Goal: Navigation & Orientation: Understand site structure

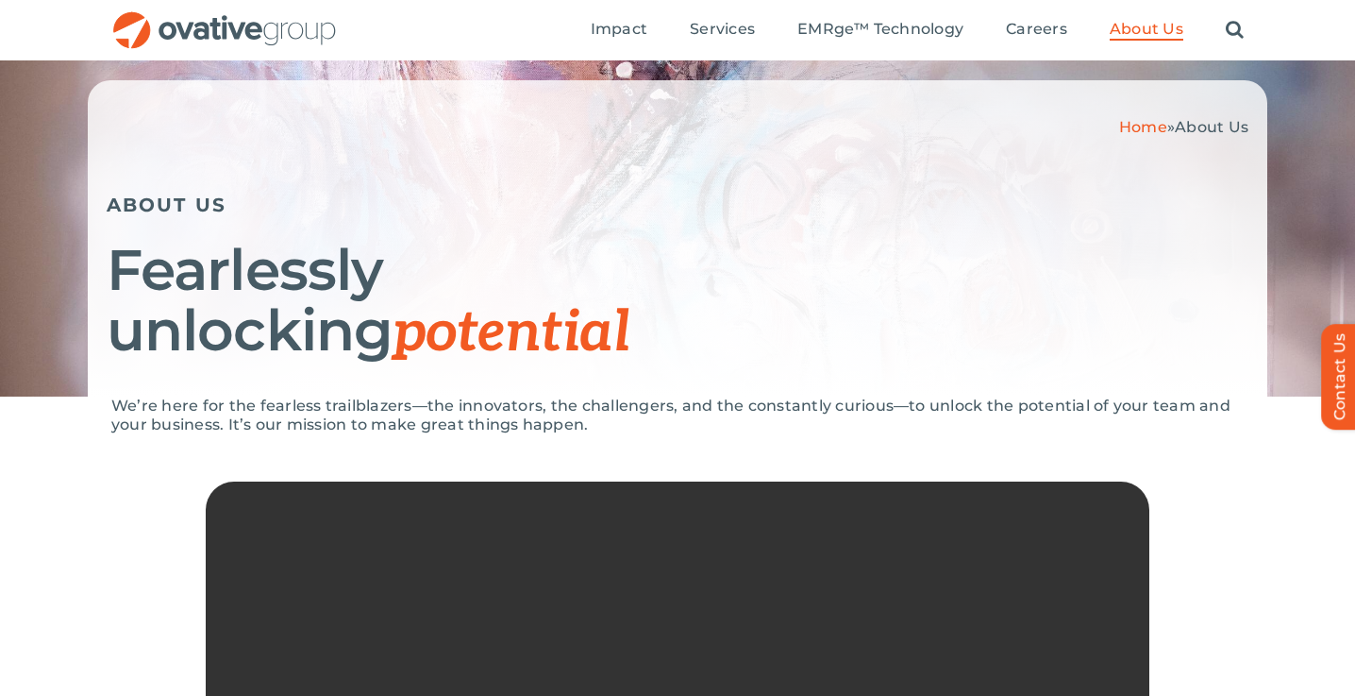
scroll to position [104, 0]
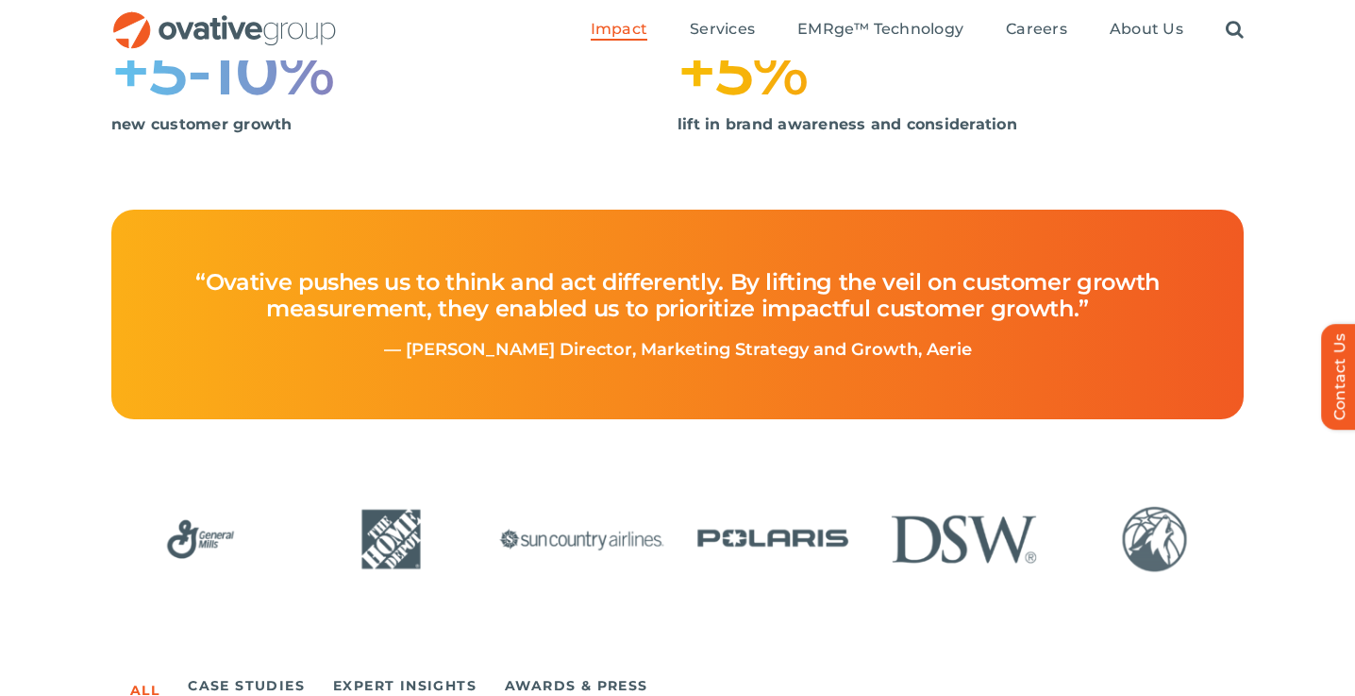
scroll to position [628, 0]
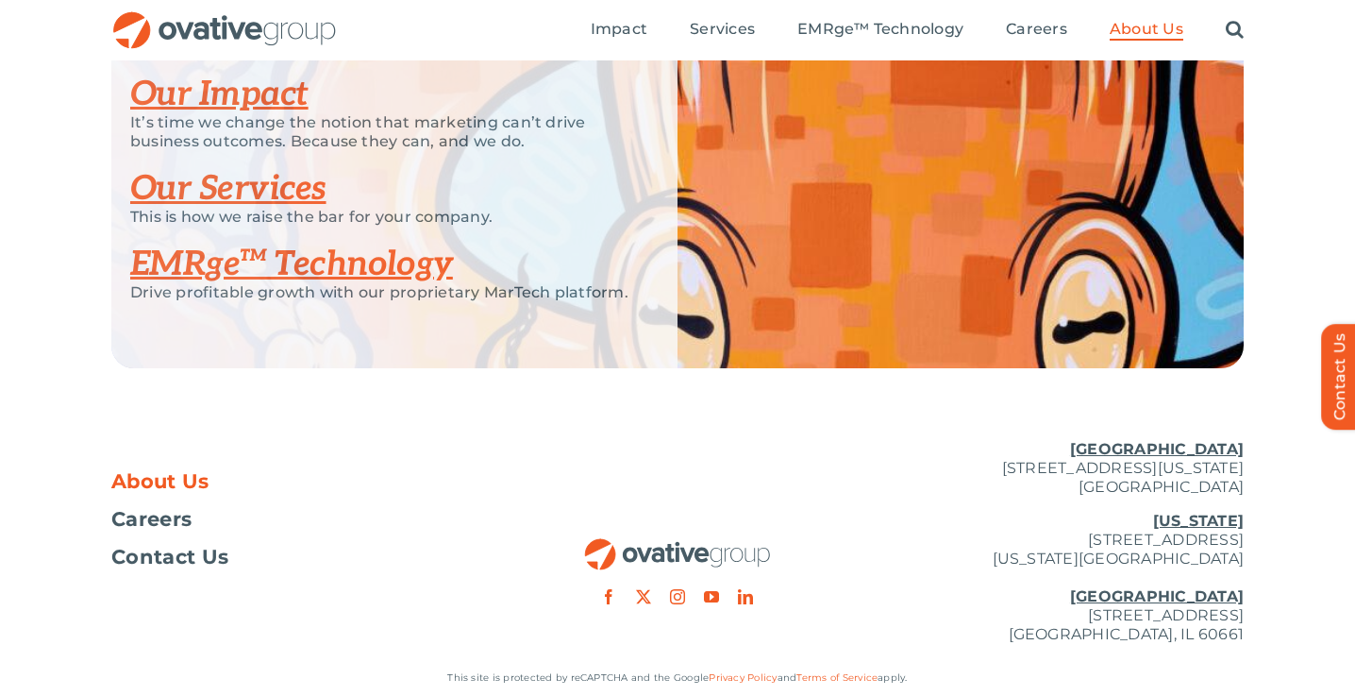
scroll to position [3961, 0]
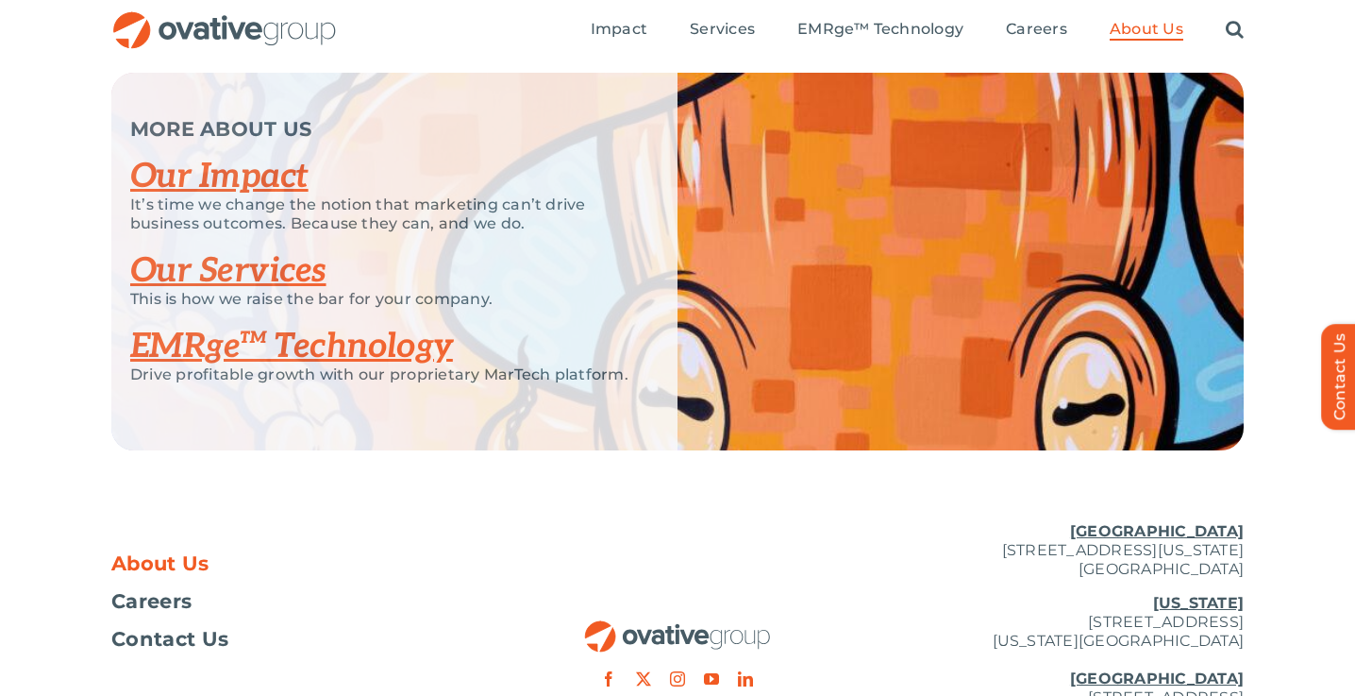
click at [241, 292] on link "Our Services" at bounding box center [228, 271] width 196 height 42
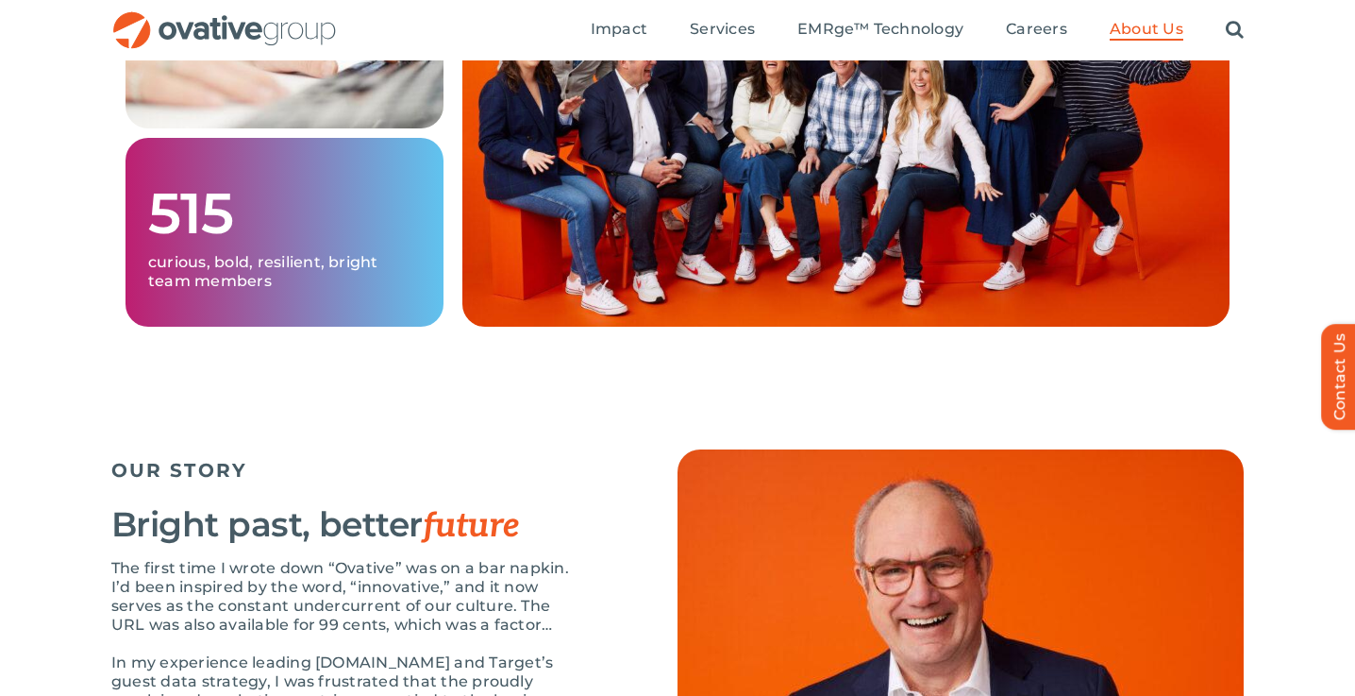
scroll to position [1594, 0]
